Goal: Navigation & Orientation: Find specific page/section

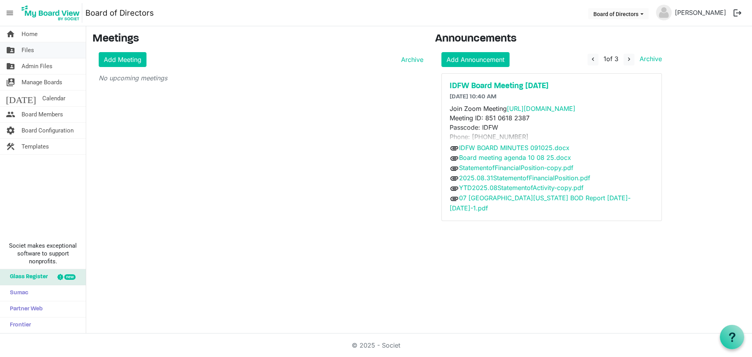
click at [34, 48] on span "Files" at bounding box center [28, 50] width 13 height 16
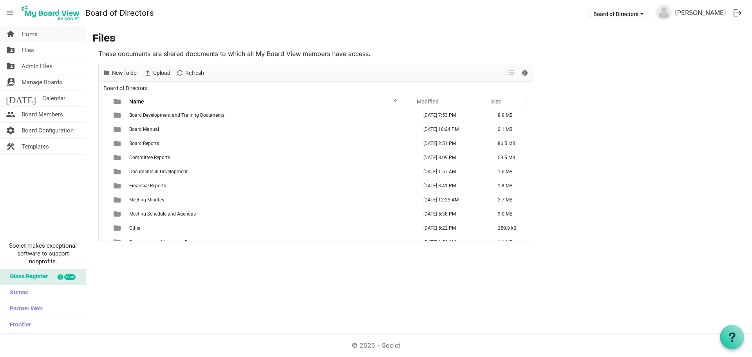
click at [31, 32] on span "Home" at bounding box center [30, 34] width 16 height 16
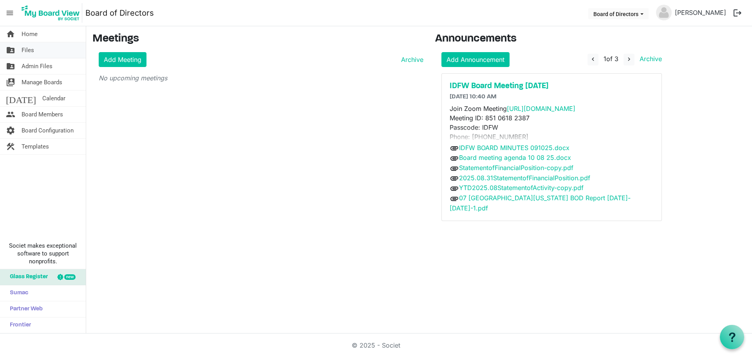
click at [27, 53] on span "Files" at bounding box center [28, 50] width 13 height 16
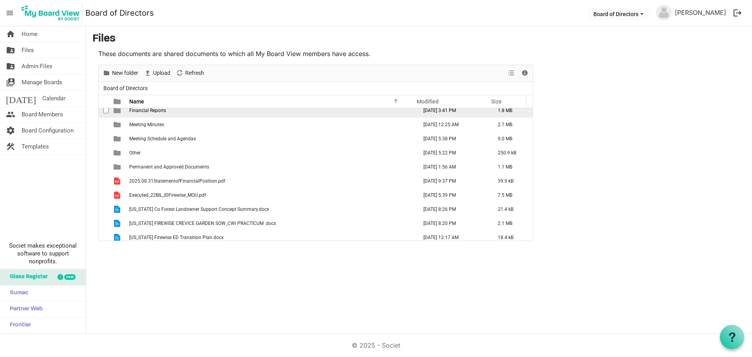
scroll to position [78, 0]
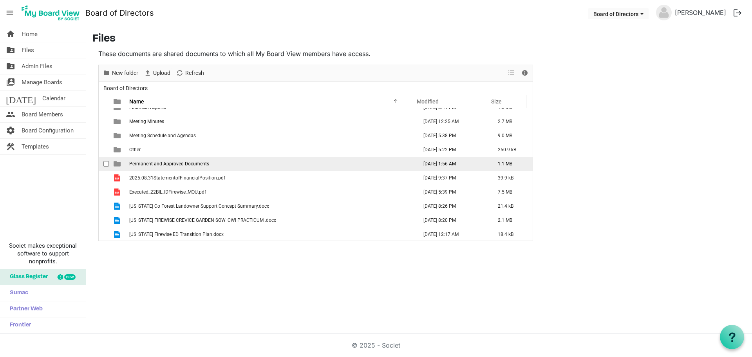
click at [167, 165] on span "Permanent and Approved Documents" at bounding box center [169, 163] width 80 height 5
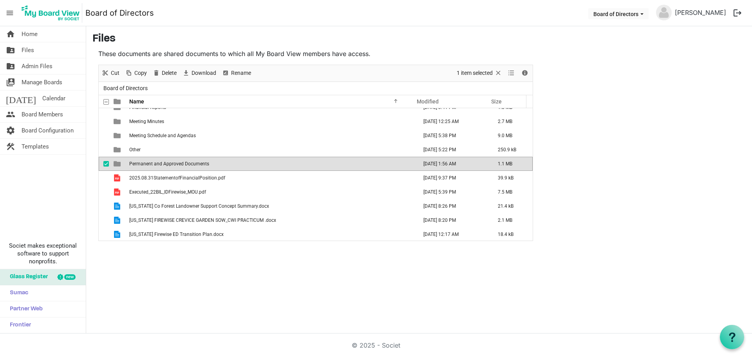
click at [168, 166] on span "Permanent and Approved Documents" at bounding box center [169, 163] width 80 height 5
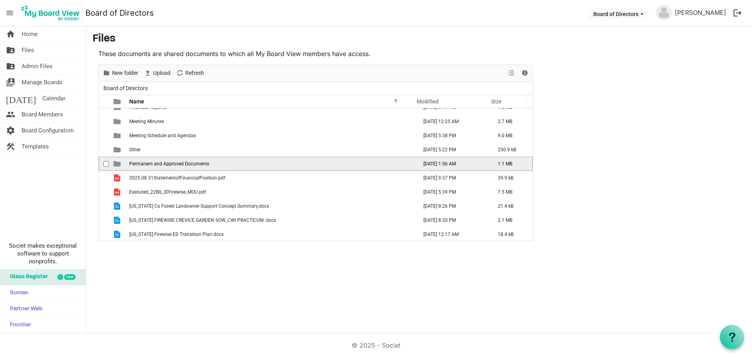
click at [168, 166] on span "Permanent and Approved Documents" at bounding box center [169, 163] width 80 height 5
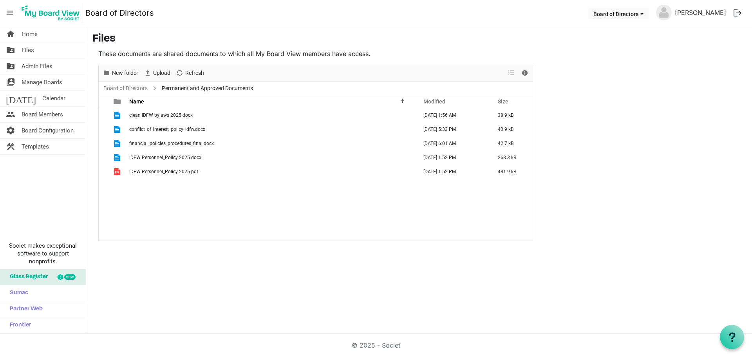
scroll to position [0, 0]
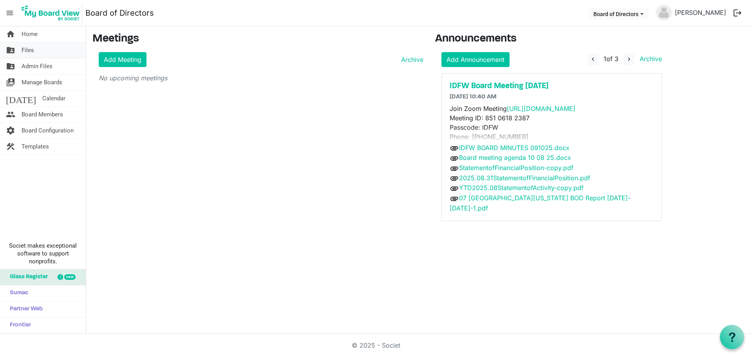
click at [25, 43] on span "Files" at bounding box center [28, 50] width 13 height 16
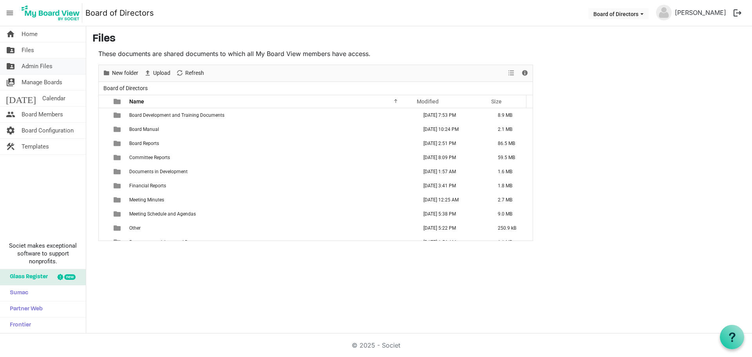
click at [47, 66] on span "Admin Files" at bounding box center [37, 66] width 31 height 16
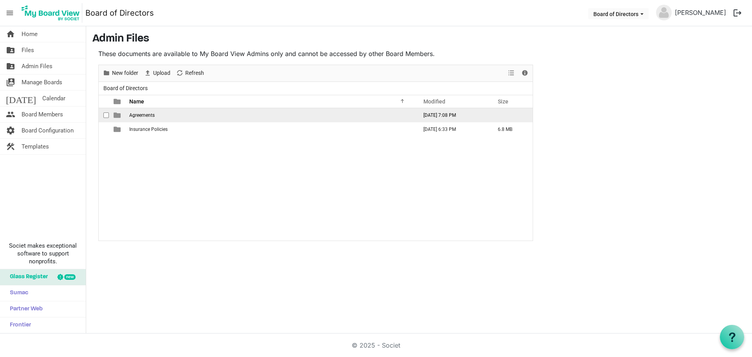
click at [145, 114] on span "Agreements" at bounding box center [141, 114] width 25 height 5
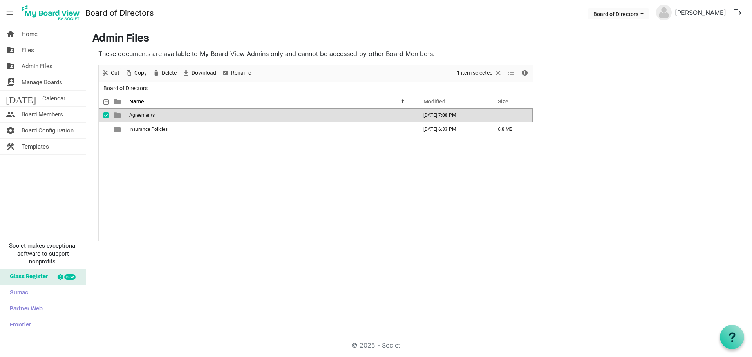
click at [145, 114] on span "Agreements" at bounding box center [141, 114] width 25 height 5
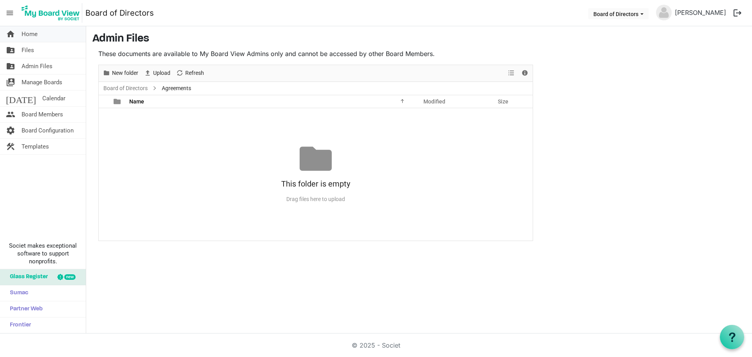
click at [26, 32] on span "Home" at bounding box center [30, 34] width 16 height 16
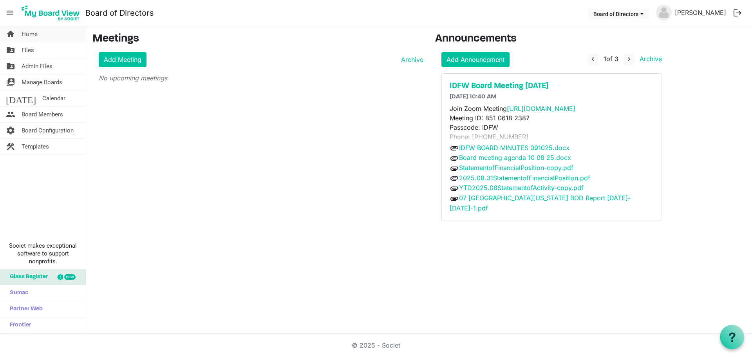
click at [35, 37] on span "Home" at bounding box center [30, 34] width 16 height 16
